Goal: Task Accomplishment & Management: Complete application form

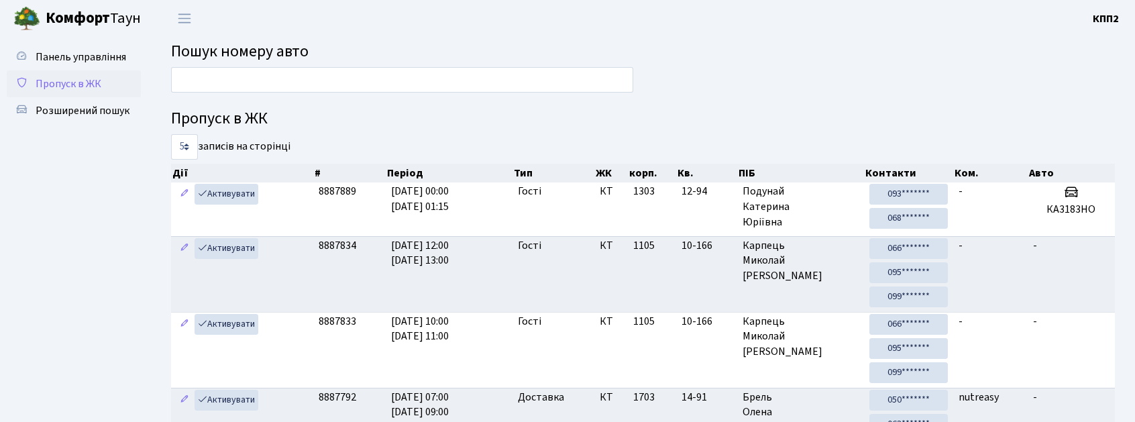
click at [64, 76] on span "Пропуск в ЖК" at bounding box center [69, 83] width 66 height 15
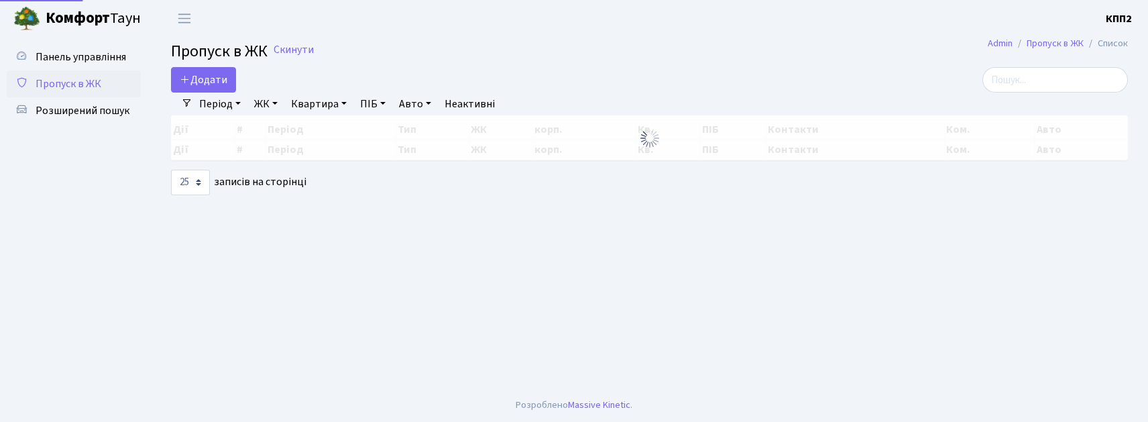
select select "25"
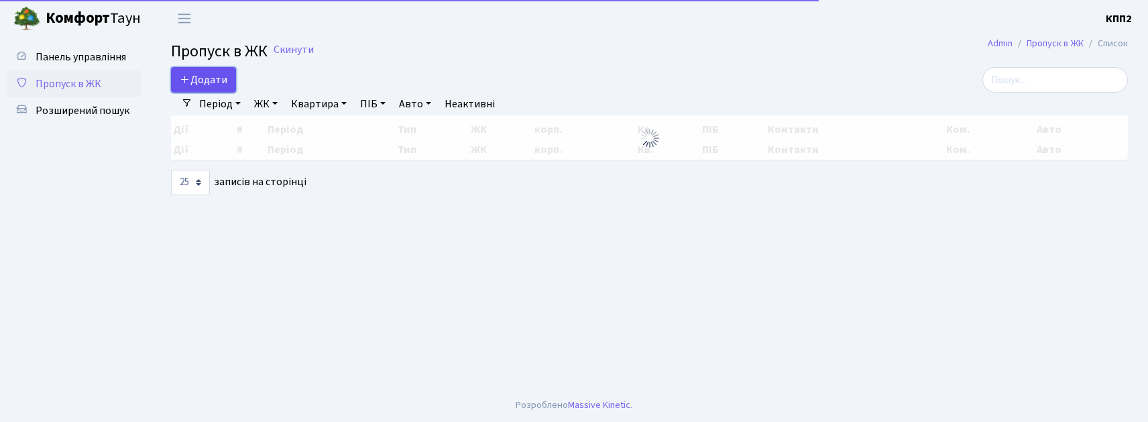
click at [198, 72] on link "Додати" at bounding box center [203, 79] width 65 height 25
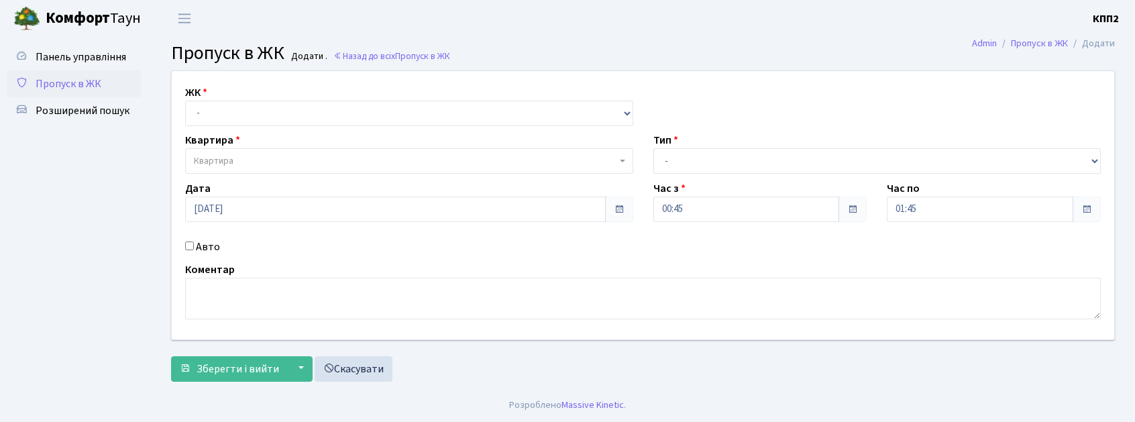
click at [194, 247] on div "Авто" at bounding box center [409, 247] width 468 height 16
click at [193, 247] on input "Авто" at bounding box center [189, 245] width 9 height 9
checkbox input "true"
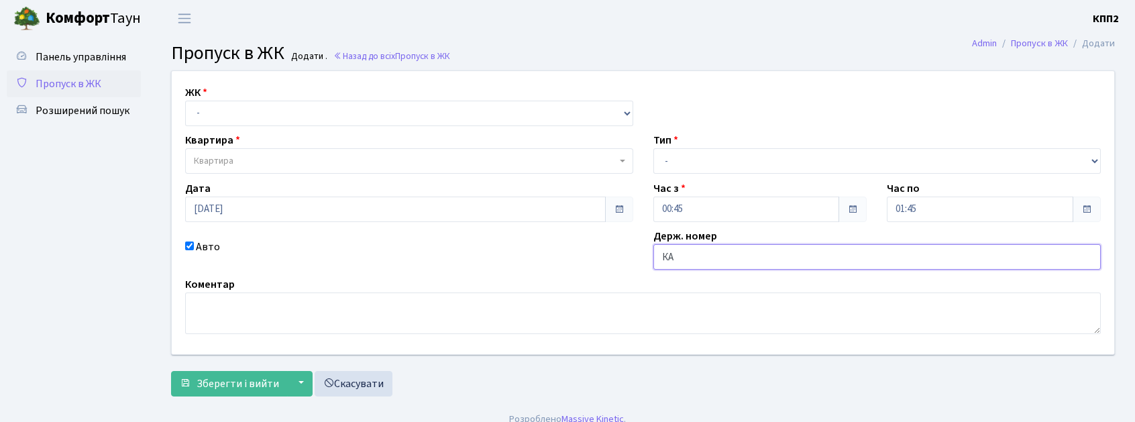
click at [171, 371] on button "Зберегти і вийти" at bounding box center [229, 383] width 117 height 25
type input "КА+"
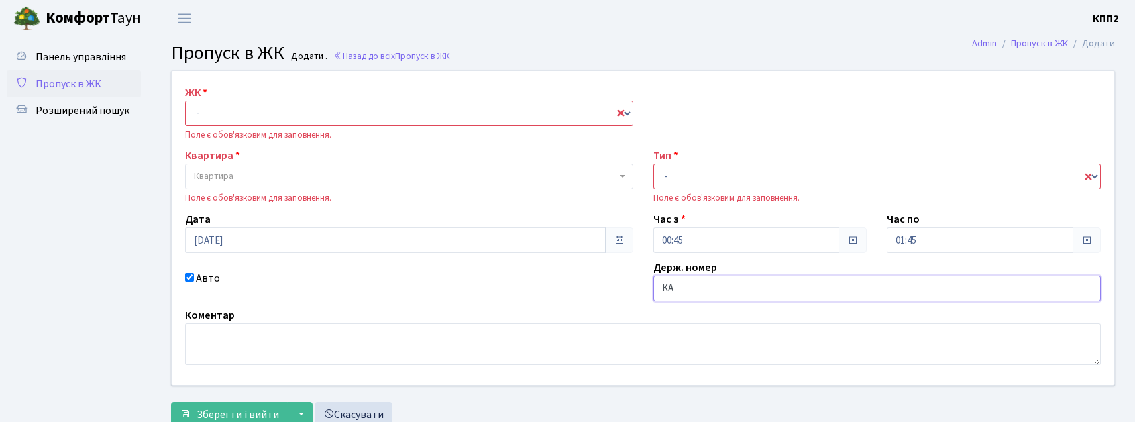
click at [703, 288] on input "КА" at bounding box center [877, 288] width 448 height 25
type input "КА9204РЧ"
click at [361, 109] on select "- КТ, вул. Регенераторна, 4 КТ2, просп. Соборності, 17 КТ3, вул. Березнева, 16 …" at bounding box center [409, 113] width 448 height 25
select select "271"
click at [185, 101] on select "- КТ, вул. Регенераторна, 4 КТ2, просп. Соборності, 17 КТ3, вул. Березнева, 16 …" at bounding box center [409, 113] width 448 height 25
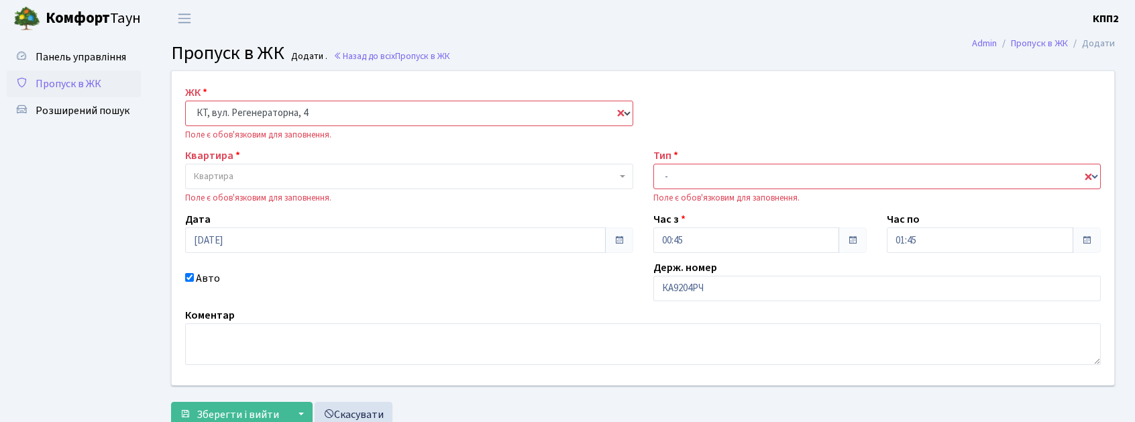
select select
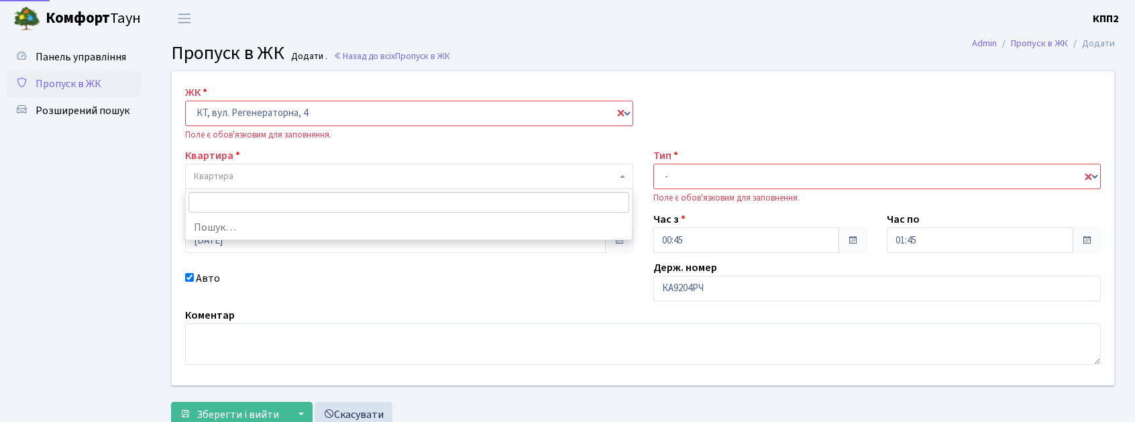
click at [231, 170] on span "Квартира" at bounding box center [214, 176] width 40 height 13
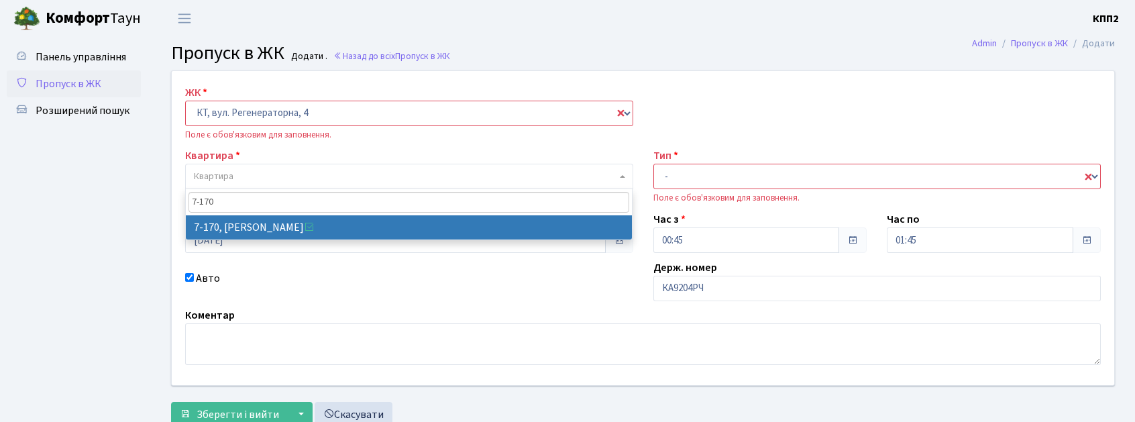
type input "7-170"
select select "5011"
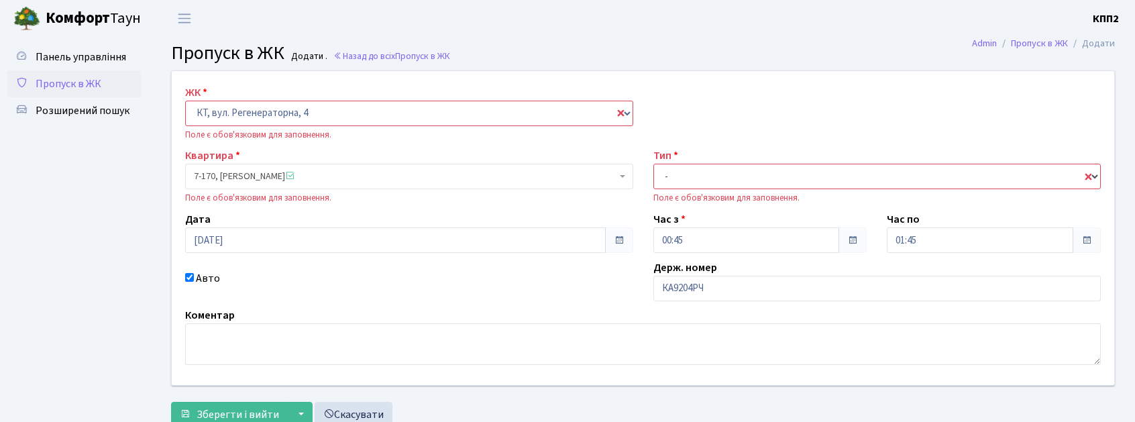
click at [699, 178] on select "- Доставка Таксі Гості Сервіс" at bounding box center [877, 176] width 448 height 25
select select "3"
click at [653, 164] on select "- Доставка Таксі Гості Сервіс" at bounding box center [877, 176] width 448 height 25
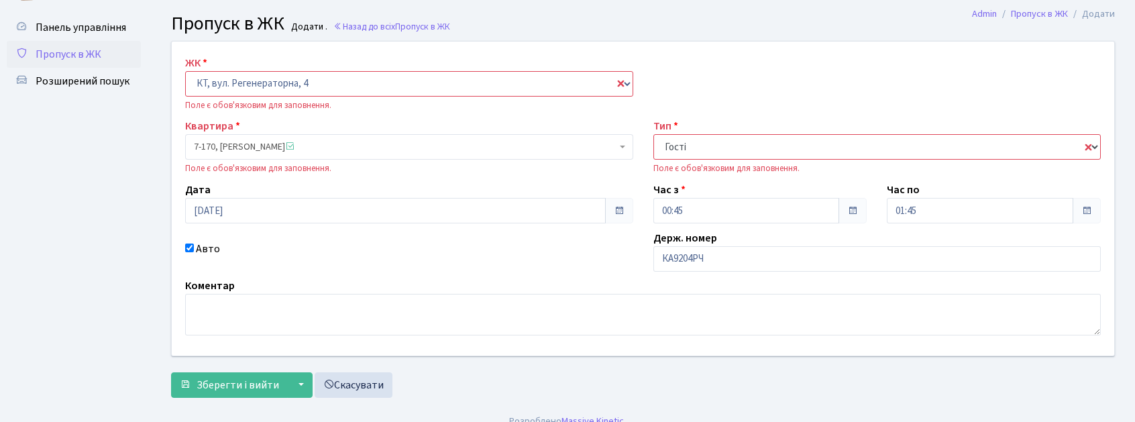
scroll to position [46, 0]
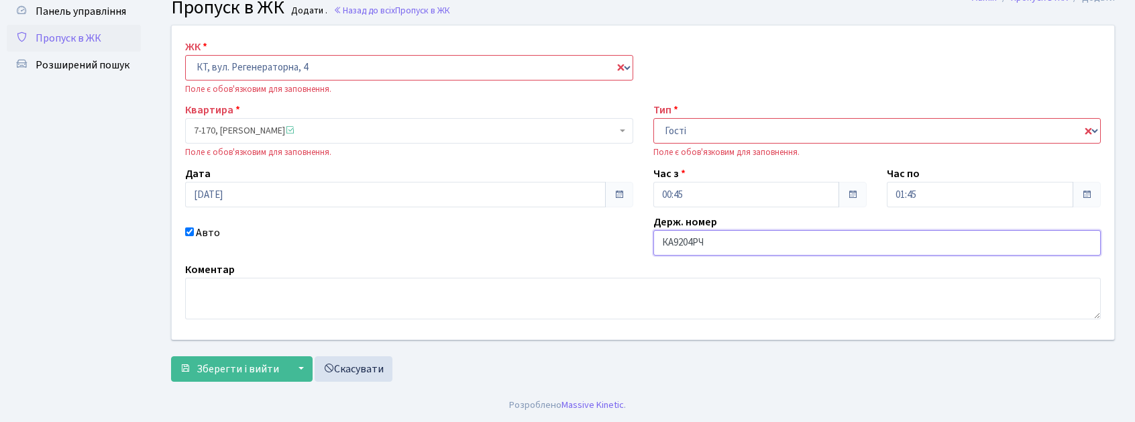
click at [755, 249] on input "КА9204РЧ" at bounding box center [877, 242] width 448 height 25
type input "КА9204РВ"
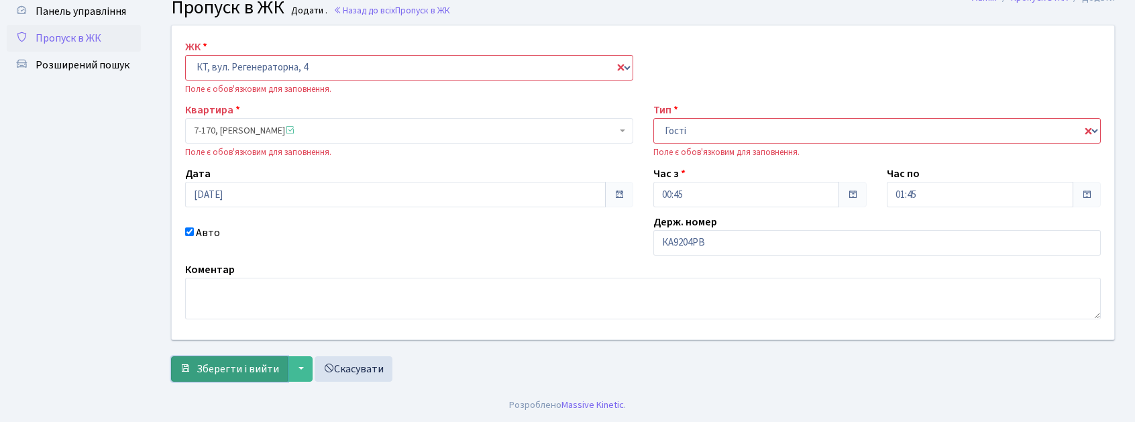
click at [239, 359] on button "Зберегти і вийти" at bounding box center [229, 368] width 117 height 25
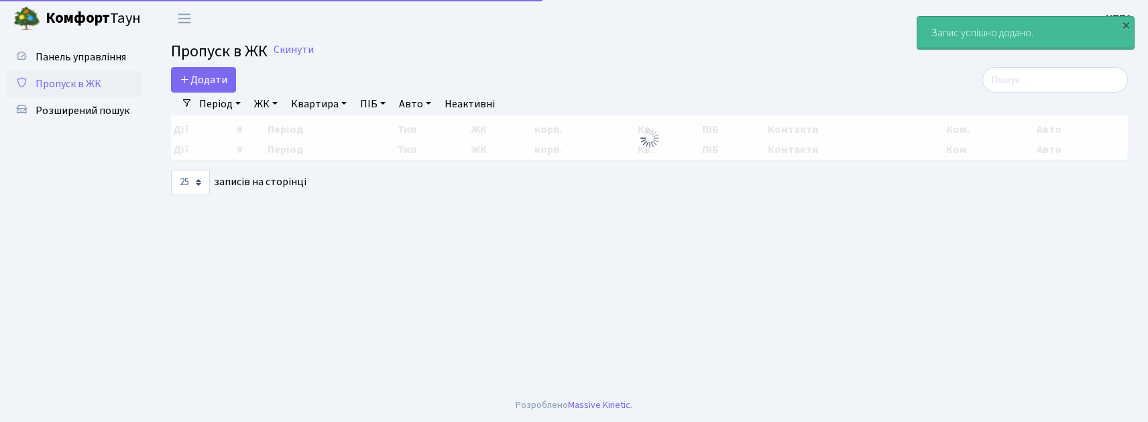
select select "25"
